Goal: Contribute content

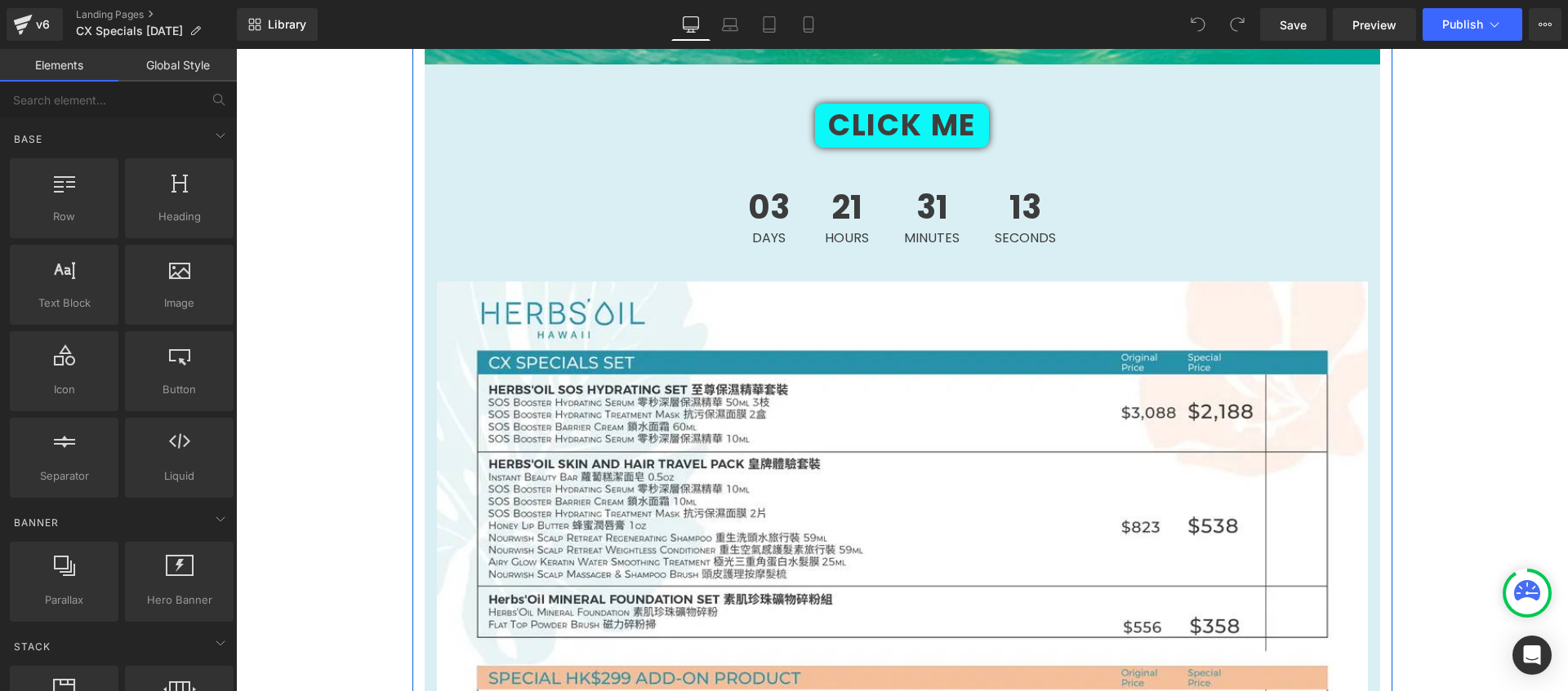
scroll to position [1794, 0]
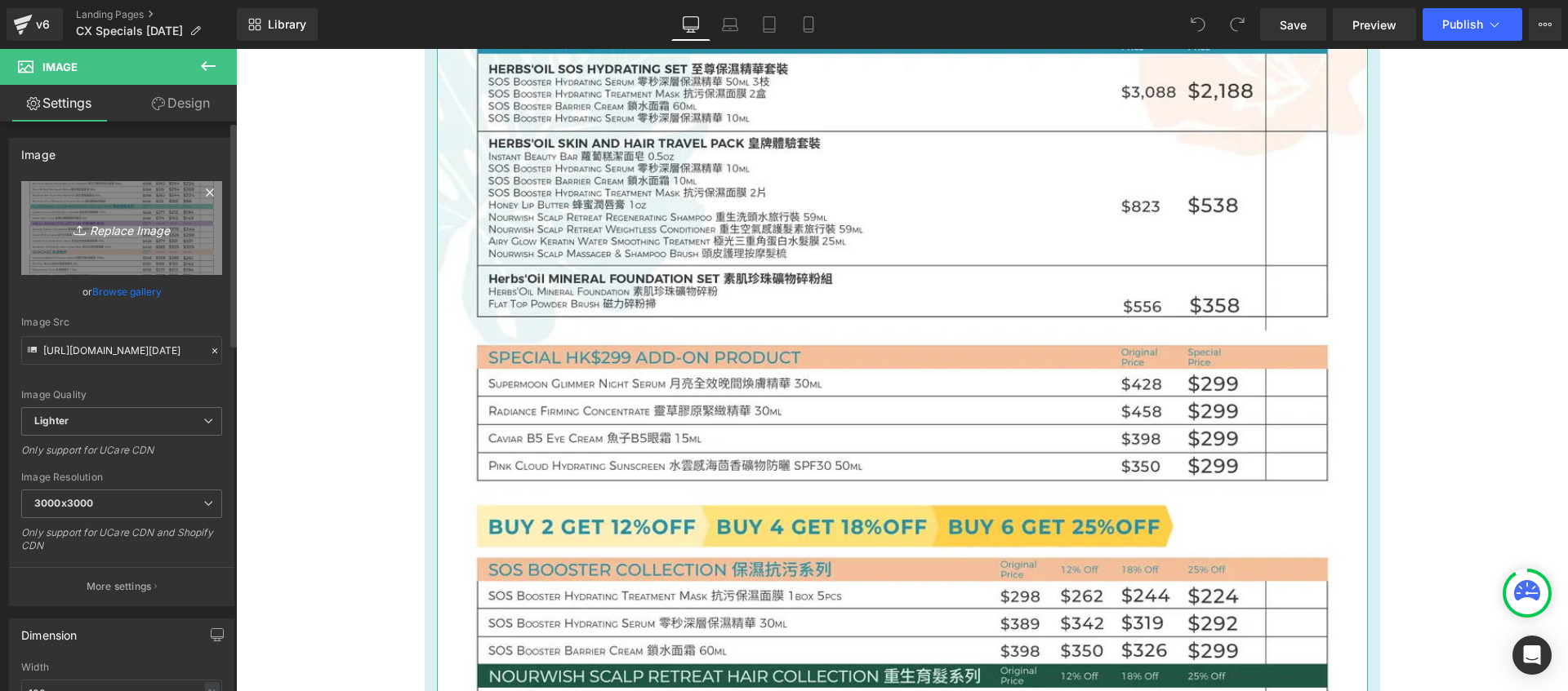
click at [133, 233] on icon "Replace Image" at bounding box center [122, 228] width 131 height 21
type input "C:\fakepath\[DATE] CX-03.webp"
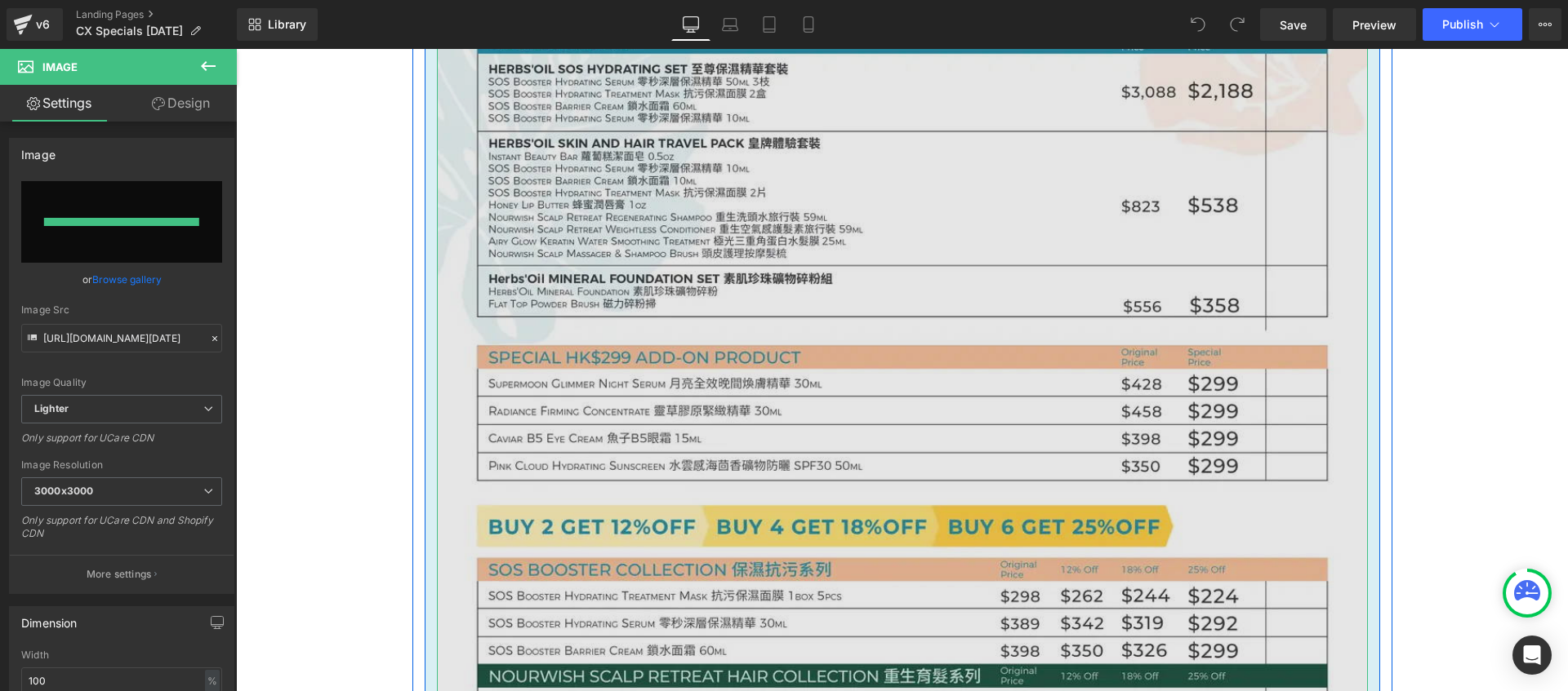
type input "[URL][DOMAIN_NAME][DATE]"
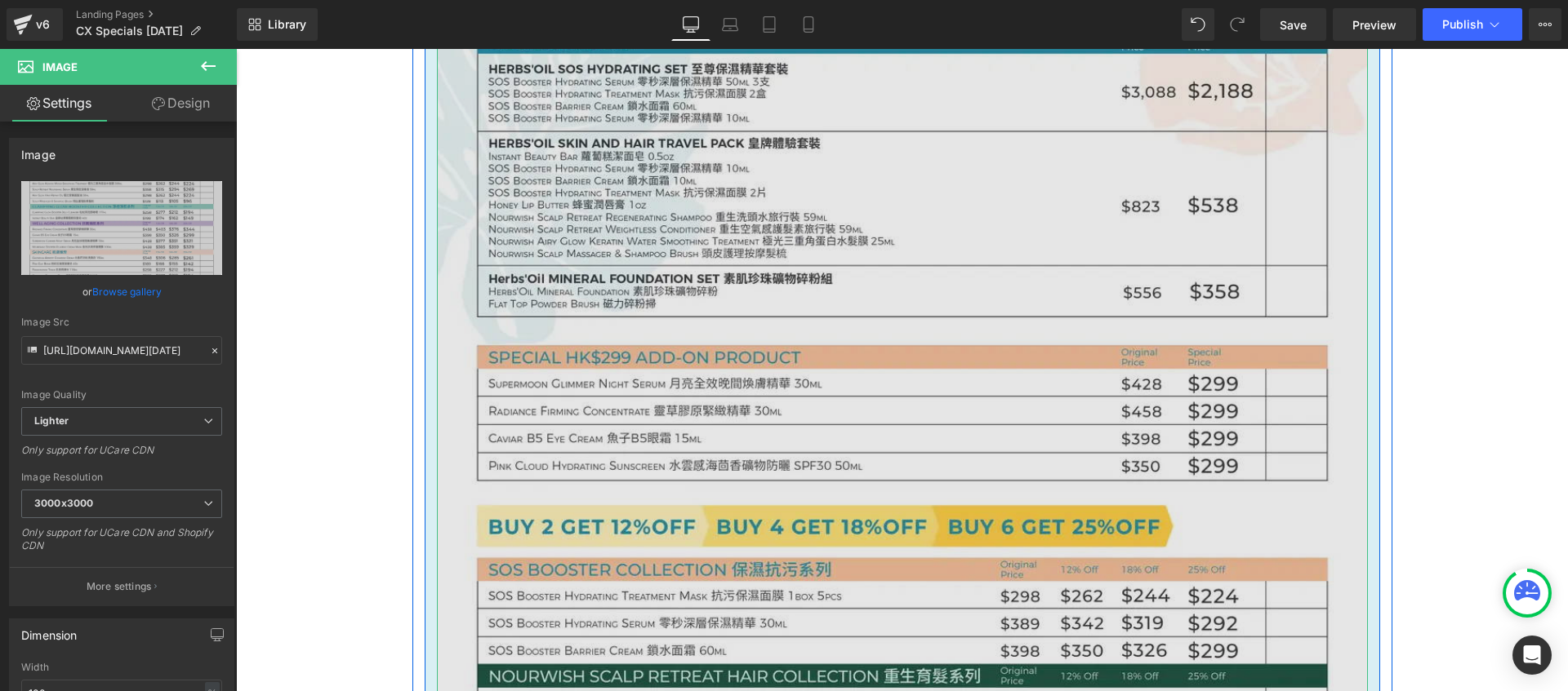
scroll to position [1364, 0]
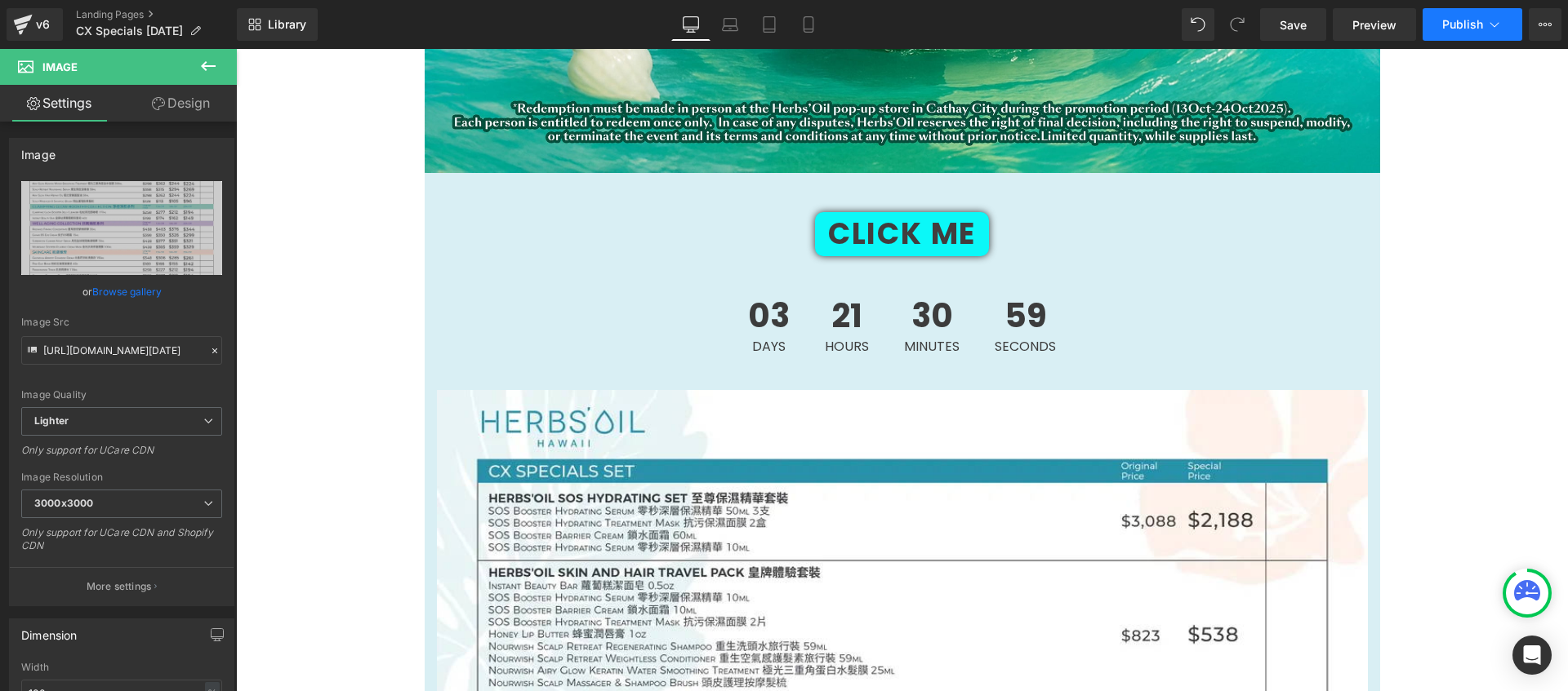
click at [1458, 33] on button "Publish" at bounding box center [1472, 24] width 100 height 33
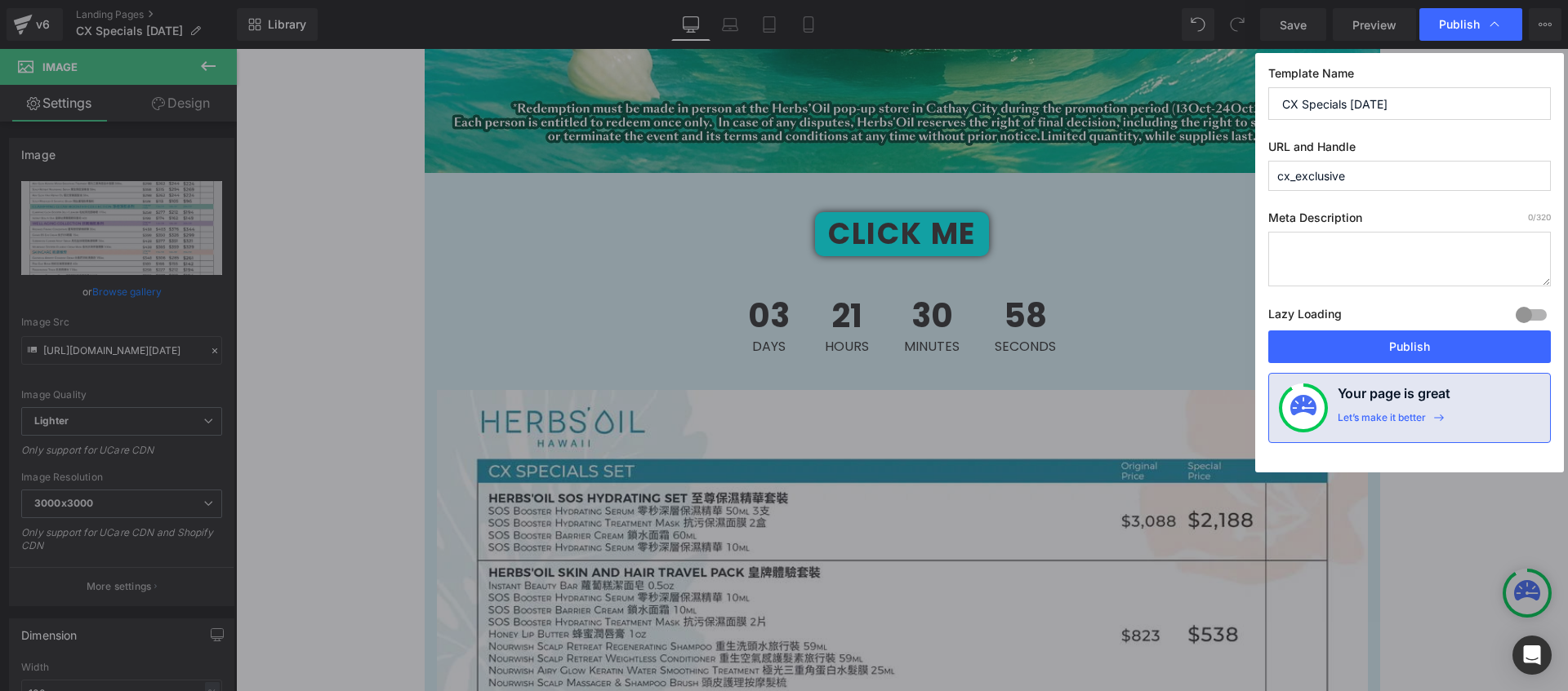
click at [1372, 329] on div "Lazy Loading Build Upgrade plan to unlock" at bounding box center [1409, 317] width 282 height 27
click at [1371, 340] on button "Publish" at bounding box center [1409, 346] width 282 height 33
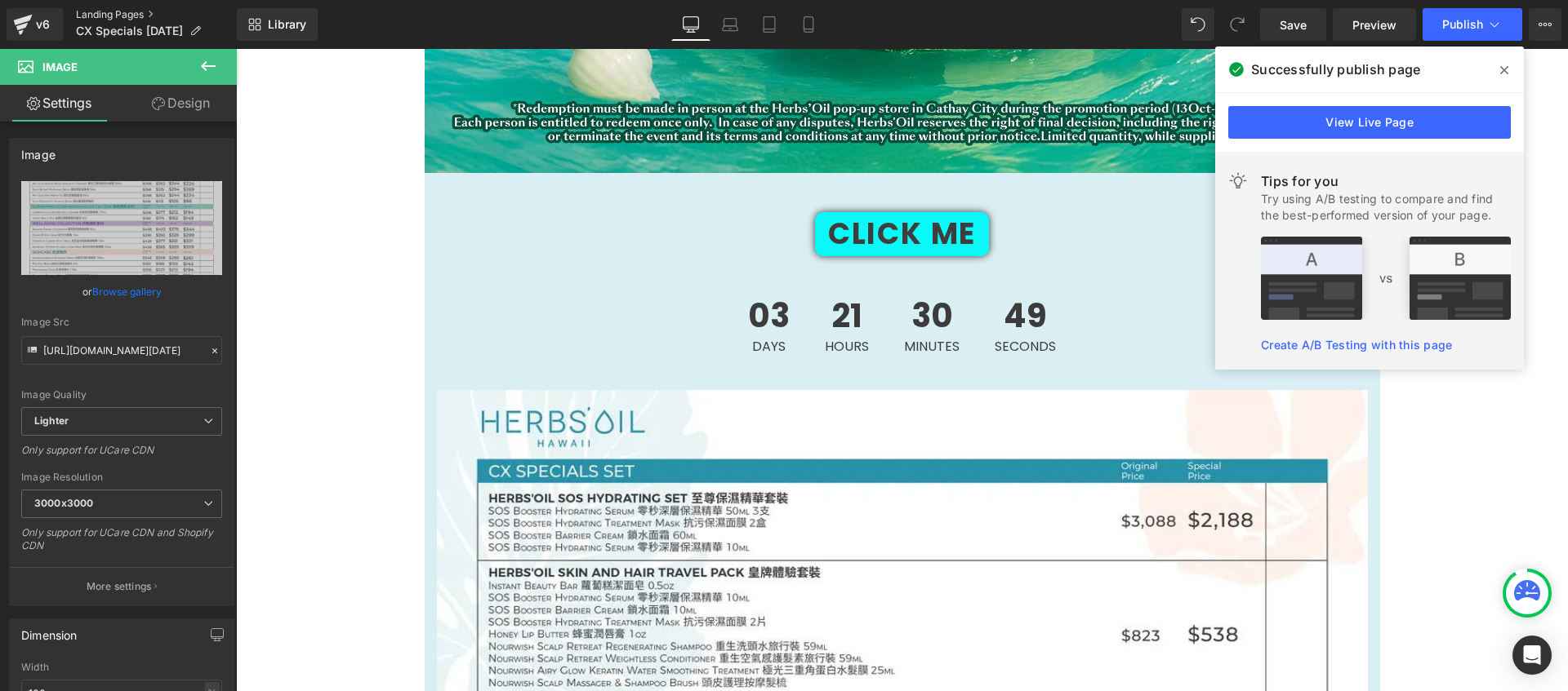
click at [115, 9] on link "Landing Pages" at bounding box center [157, 14] width 160 height 13
